Goal: Task Accomplishment & Management: Manage account settings

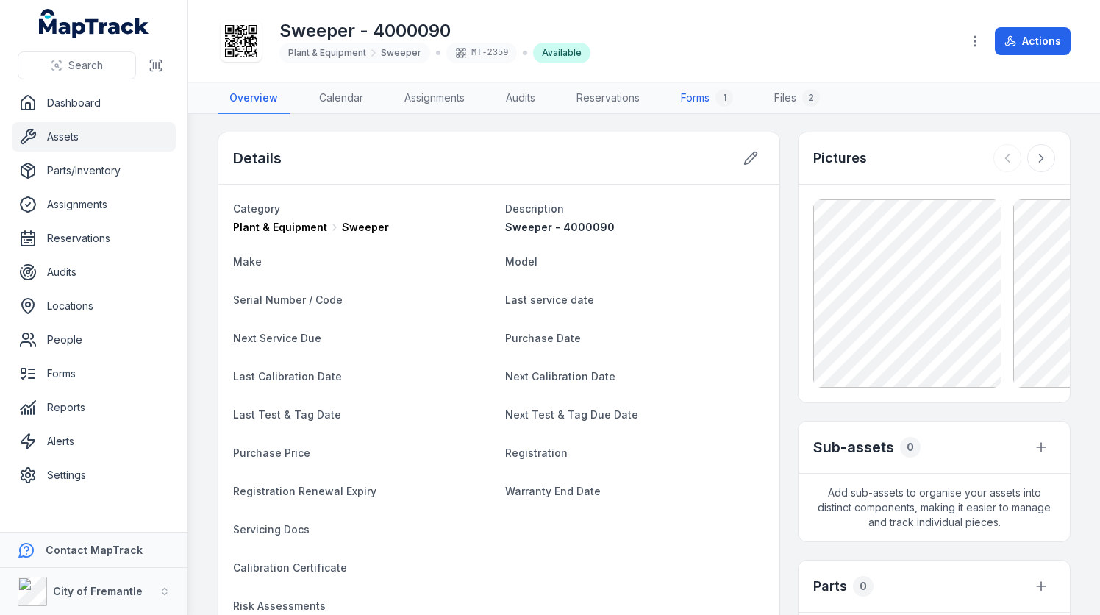
click at [693, 110] on link "Forms 1" at bounding box center [707, 98] width 76 height 31
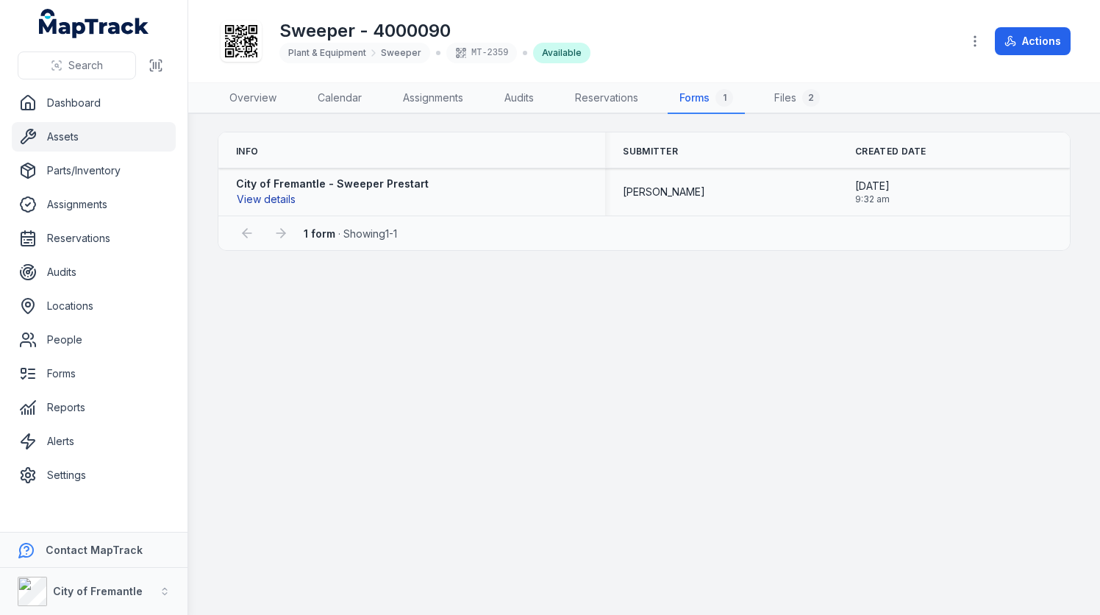
click at [262, 198] on button "View details" at bounding box center [266, 199] width 60 height 16
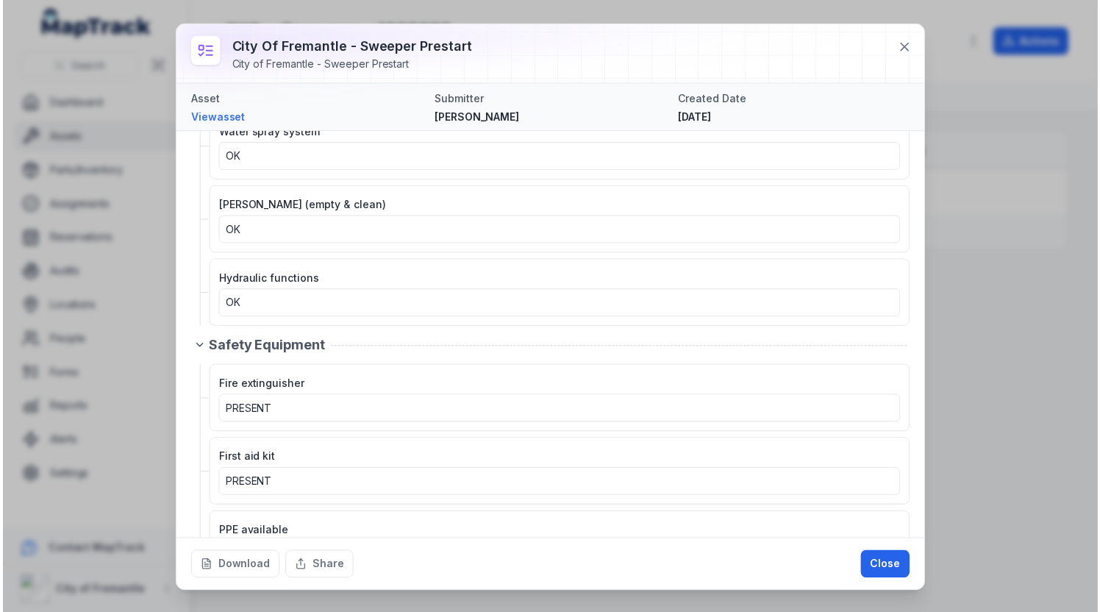
scroll to position [2194, 0]
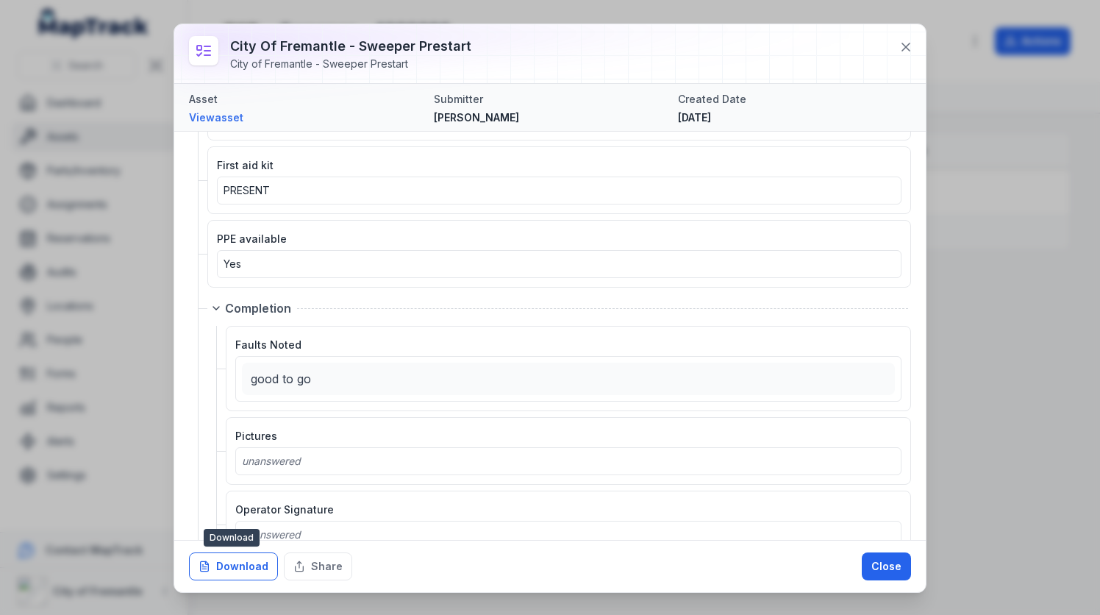
click at [236, 579] on button "Download" at bounding box center [233, 566] width 89 height 28
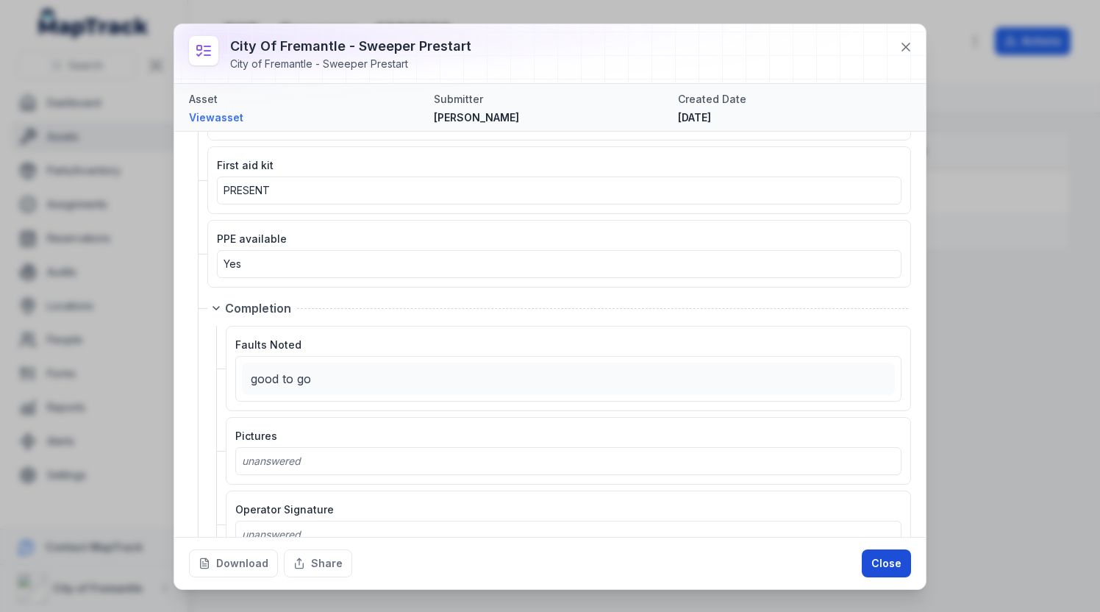
click at [897, 566] on button "Close" at bounding box center [886, 563] width 49 height 28
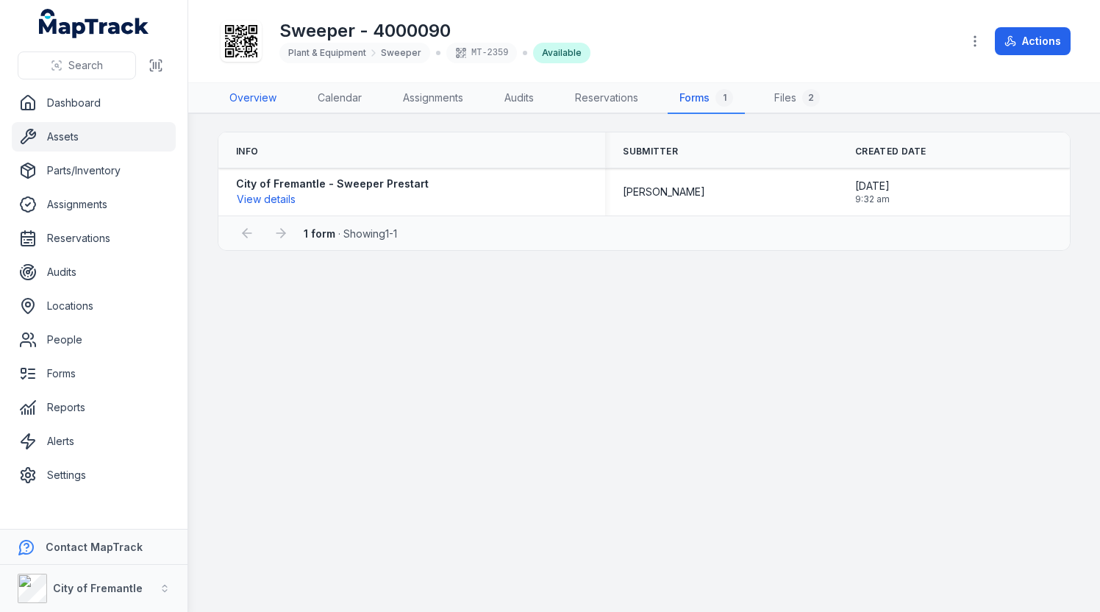
click at [237, 90] on link "Overview" at bounding box center [253, 98] width 71 height 31
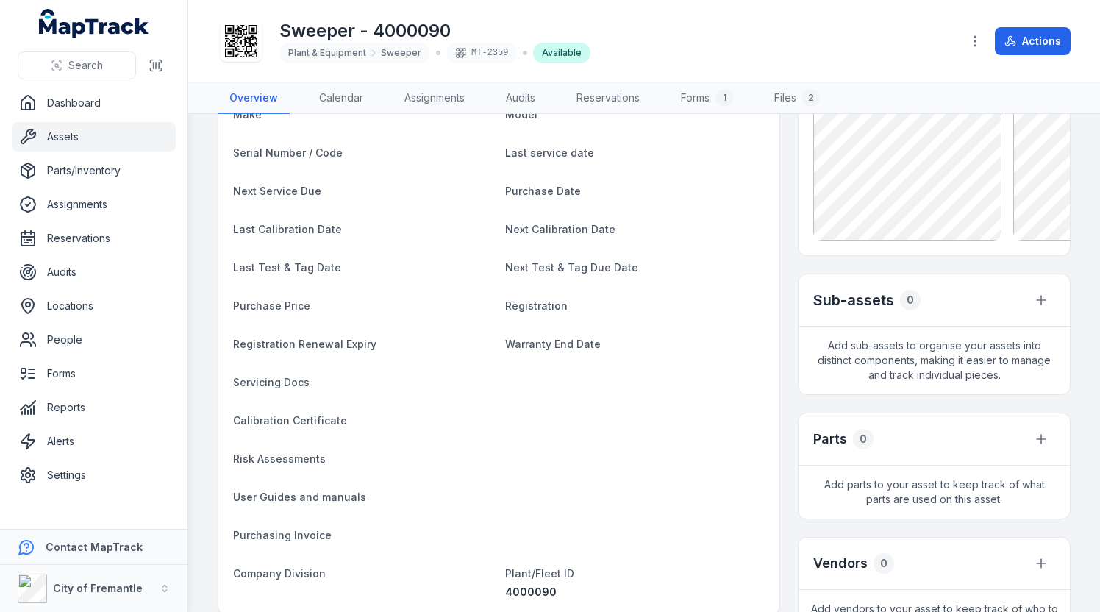
scroll to position [441, 0]
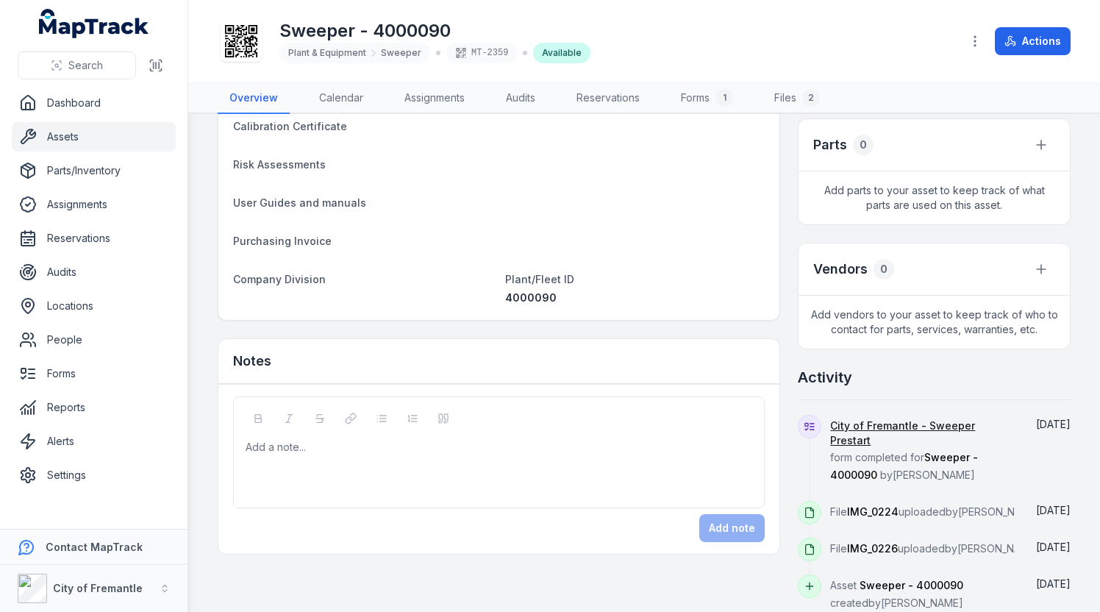
drag, startPoint x: 338, startPoint y: 344, endPoint x: 316, endPoint y: 357, distance: 25.7
click at [316, 357] on div "Notes" at bounding box center [498, 361] width 561 height 45
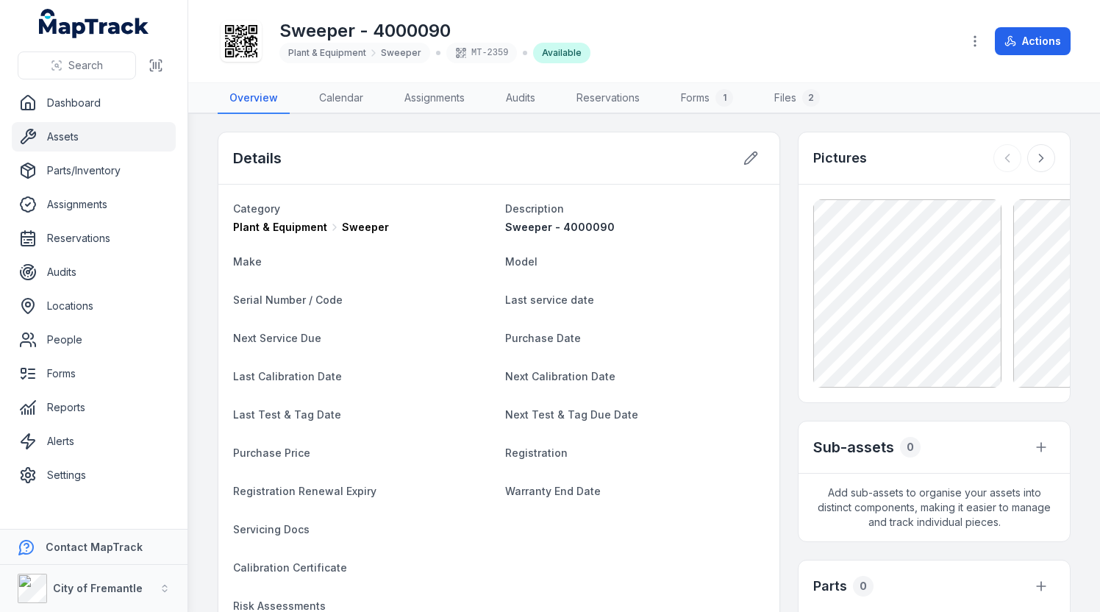
scroll to position [221, 0]
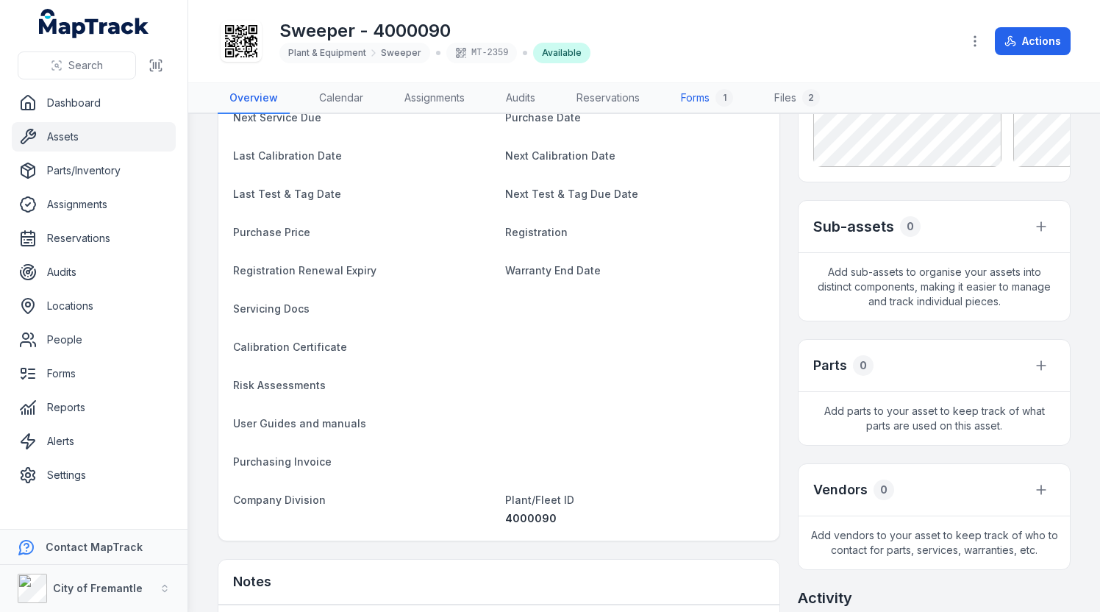
click at [699, 98] on link "Forms 1" at bounding box center [707, 98] width 76 height 31
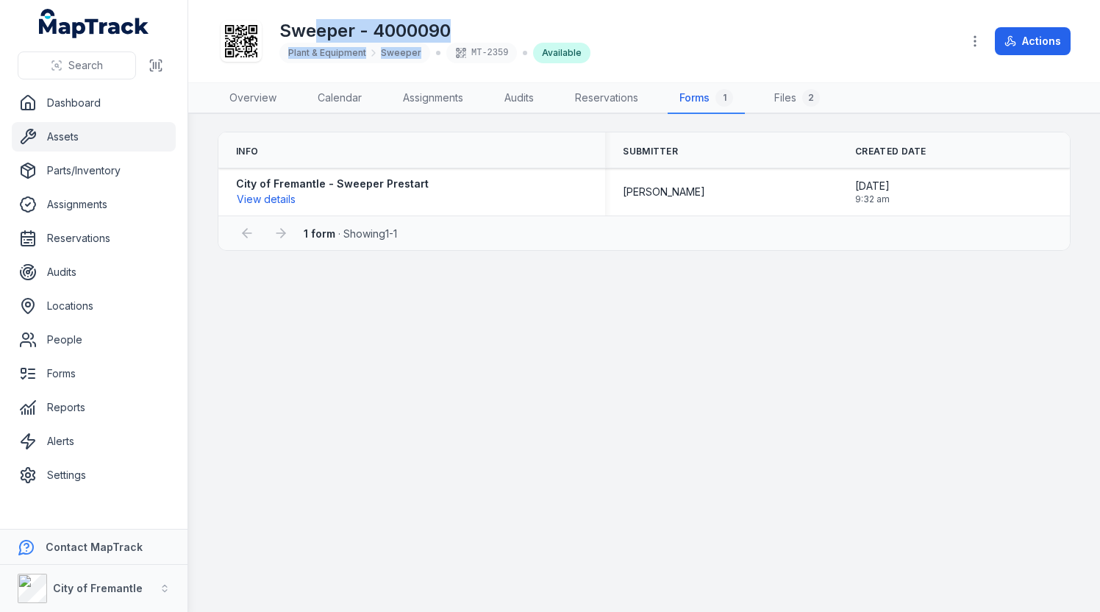
drag, startPoint x: 313, startPoint y: 26, endPoint x: 495, endPoint y: 44, distance: 182.6
click at [495, 44] on div "Sweeper - 4000090 Plant & Equipment Sweeper MT-2359 Available" at bounding box center [434, 41] width 311 height 44
drag, startPoint x: 495, startPoint y: 44, endPoint x: 481, endPoint y: 126, distance: 82.8
click at [481, 126] on main "Info Submitter Created Date City of Fremantle - Sweeper Prestart View details […" at bounding box center [644, 363] width 912 height 498
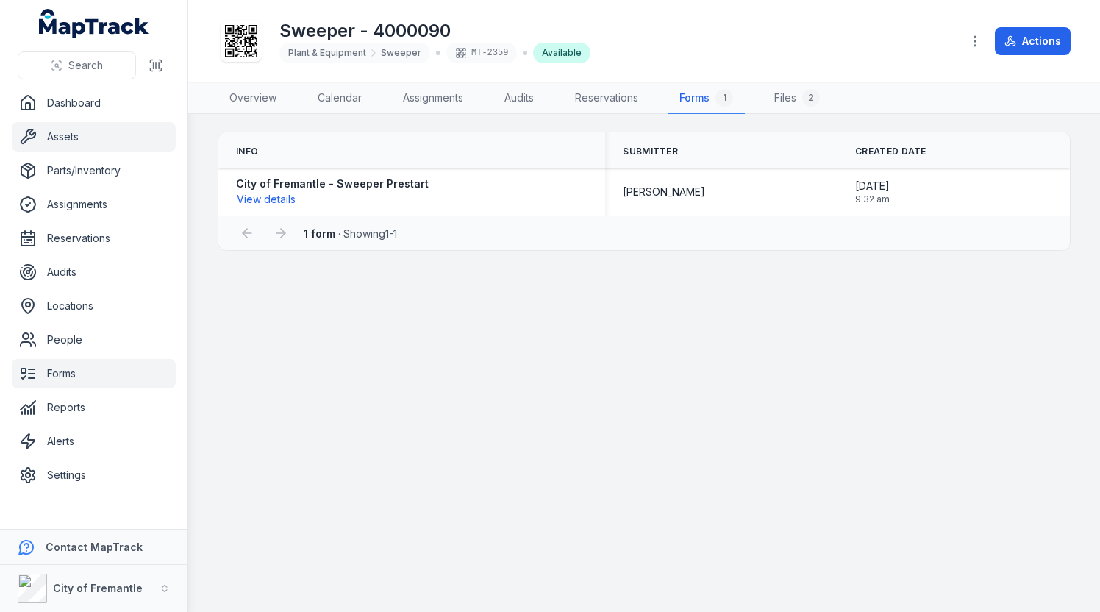
click at [59, 362] on link "Forms" at bounding box center [94, 373] width 164 height 29
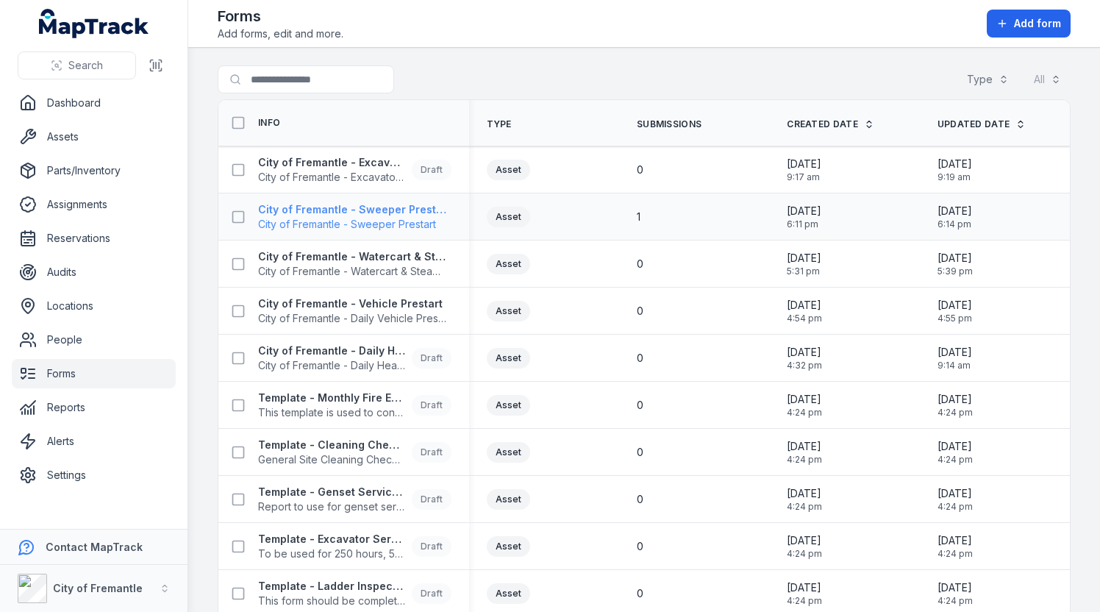
click at [309, 207] on strong "City of Fremantle - Sweeper Prestart" at bounding box center [352, 209] width 188 height 15
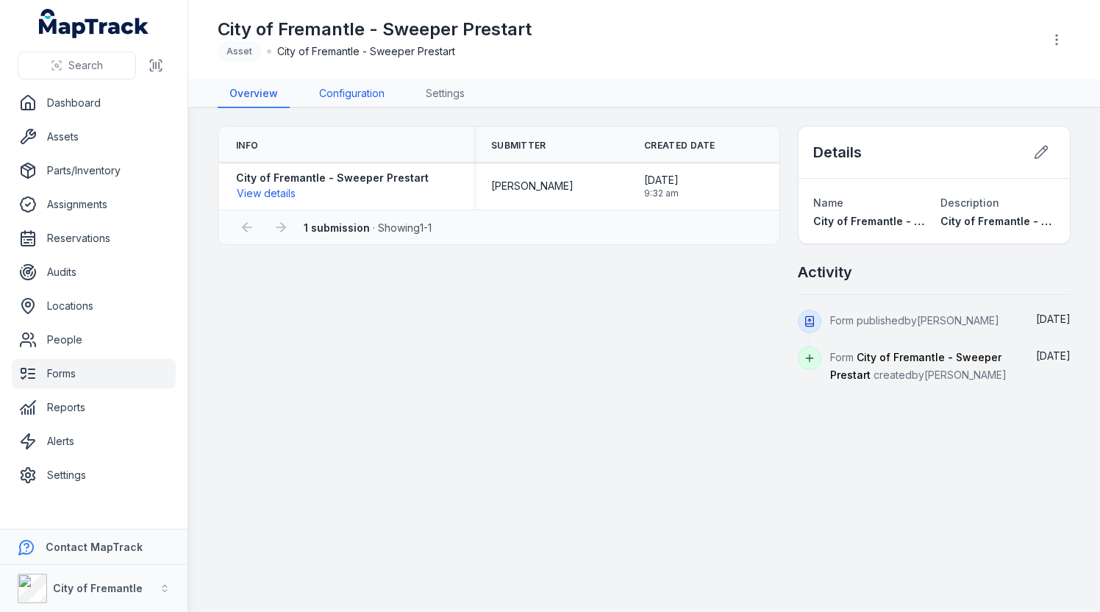
click at [354, 96] on link "Configuration" at bounding box center [351, 94] width 89 height 28
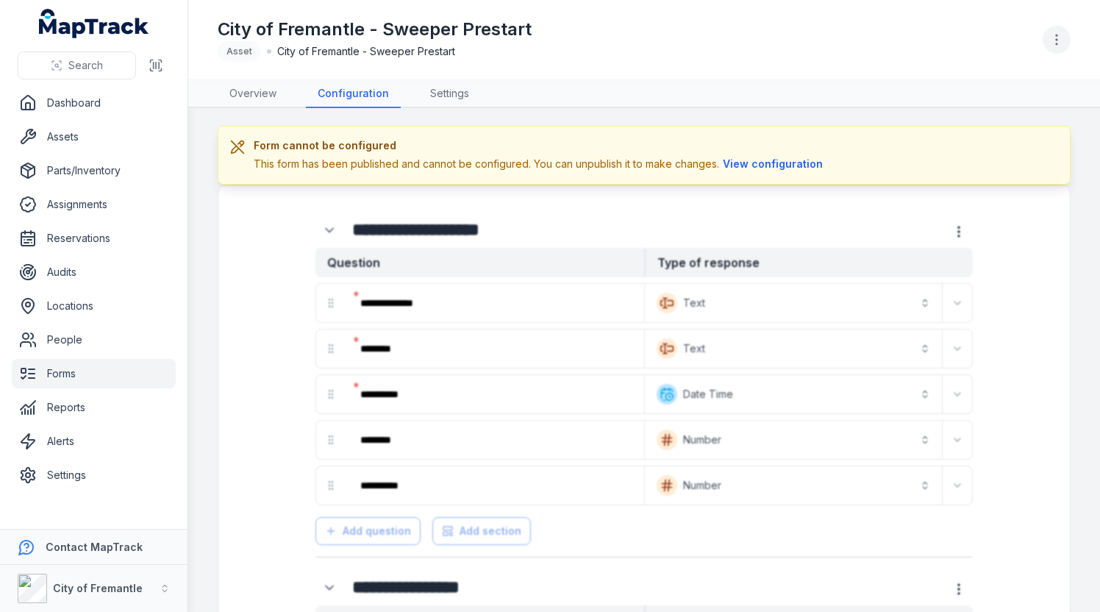
click at [1058, 39] on icon "button" at bounding box center [1056, 39] width 15 height 15
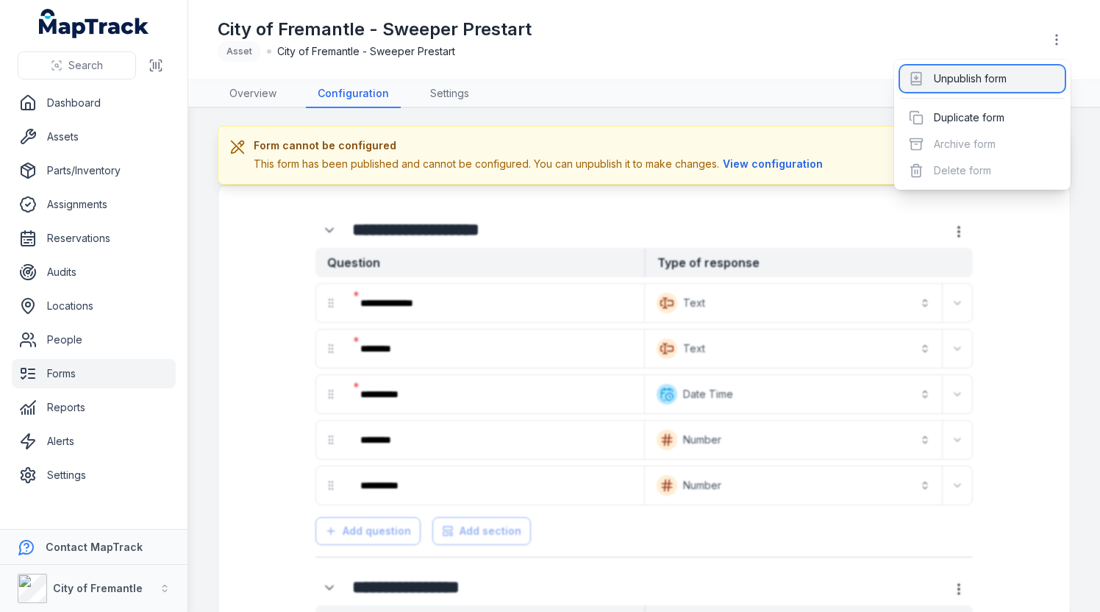
click at [1050, 71] on div "Unpublish form" at bounding box center [982, 78] width 165 height 26
